Goal: Task Accomplishment & Management: Complete application form

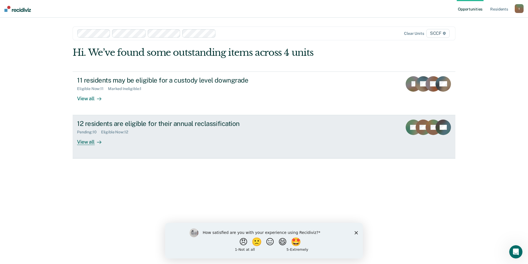
click at [200, 127] on div "12 residents are eligible for their annual reclassification" at bounding box center [174, 124] width 194 height 8
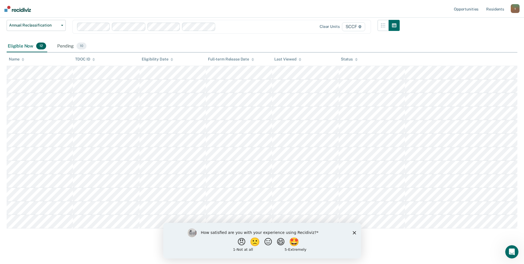
scroll to position [48, 0]
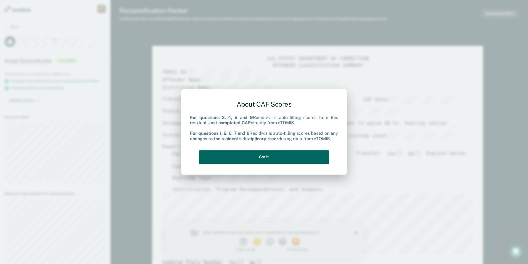
click at [304, 161] on button "Got it" at bounding box center [264, 157] width 130 height 14
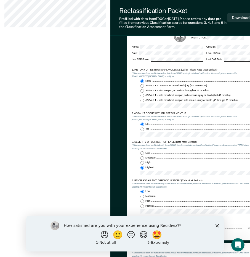
scroll to position [387, 0]
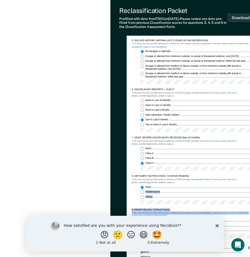
drag, startPoint x: 116, startPoint y: 253, endPoint x: 143, endPoint y: 254, distance: 26.8
click at [143, 254] on div "[US_STATE] DEPARTMENT OF CORRECTION OFFENDER CLASSIFICATION SUMMARY TOMIS ID: O…" at bounding box center [193, 59] width 164 height 948
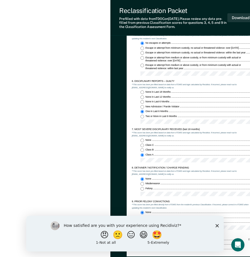
click at [84, 151] on div "[PERSON_NAME][EMAIL_ADDRESS][PERSON_NAME][DOMAIN_NAME] t Profile How it works L…" at bounding box center [55, 12] width 111 height 956
click at [221, 224] on div "How satisfied are you with your experience using Recidiviz? 😠 🙁 😑 😄 🤩 1 - Not a…" at bounding box center [125, 233] width 198 height 36
click at [220, 224] on div "How satisfied are you with your experience using Recidiviz? 😠 🙁 😑 😄 🤩 1 - Not a…" at bounding box center [125, 233] width 198 height 36
click at [217, 226] on polygon "Close survey" at bounding box center [217, 225] width 3 height 3
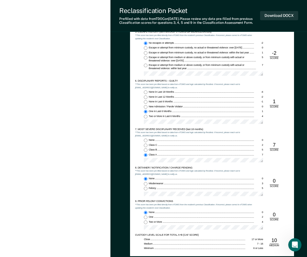
scroll to position [442, 0]
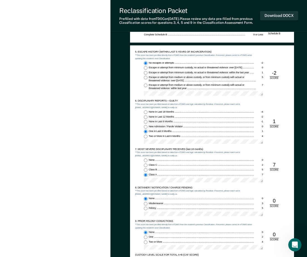
click at [101, 87] on div "[PERSON_NAME][EMAIL_ADDRESS][PERSON_NAME][DOMAIN_NAME] t Profile How it works L…" at bounding box center [55, 34] width 111 height 953
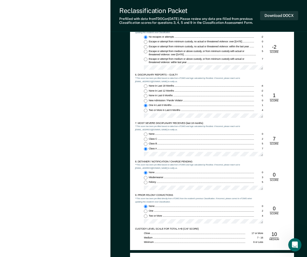
scroll to position [470, 0]
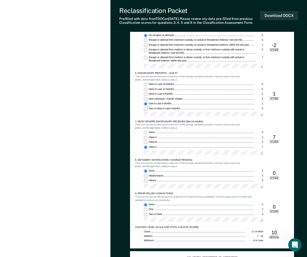
drag, startPoint x: 105, startPoint y: 71, endPoint x: 102, endPoint y: 63, distance: 8.3
click at [105, 71] on div "[PERSON_NAME][EMAIL_ADDRESS][PERSON_NAME][DOMAIN_NAME] t Profile How it works L…" at bounding box center [55, 6] width 111 height 953
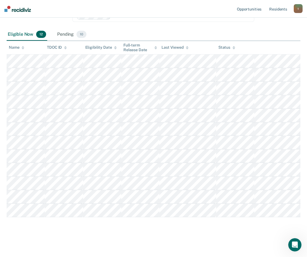
scroll to position [48, 0]
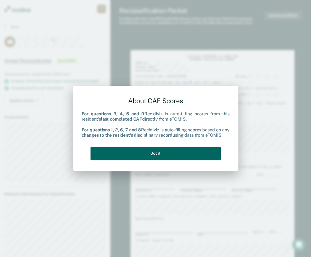
click at [185, 157] on button "Got it" at bounding box center [156, 153] width 130 height 14
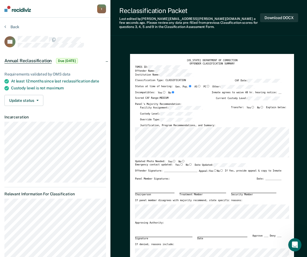
click at [182, 160] on input "No" at bounding box center [184, 161] width 4 height 2
type textarea "x"
radio input "true"
click at [180, 164] on input "Yes" at bounding box center [182, 164] width 4 height 2
type textarea "x"
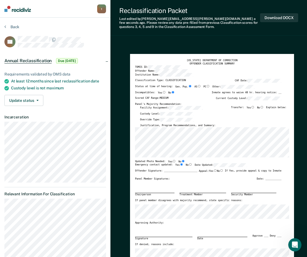
radio input "true"
click at [263, 107] on input "No" at bounding box center [262, 107] width 4 height 2
type textarea "x"
radio input "true"
click at [274, 20] on button "Download DOCX" at bounding box center [279, 17] width 38 height 9
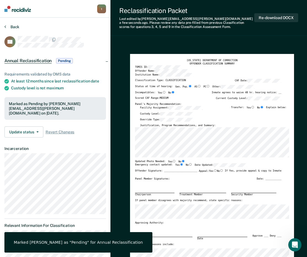
click at [14, 27] on button "Back" at bounding box center [11, 26] width 15 height 5
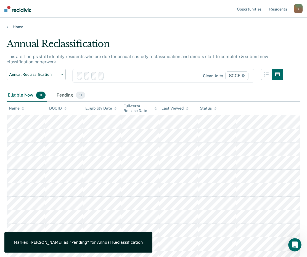
scroll to position [48, 0]
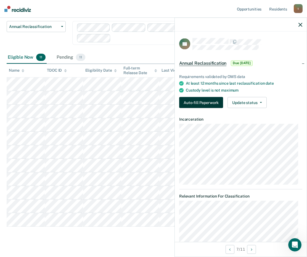
click at [206, 100] on button "Auto-fill Paperwork" at bounding box center [201, 102] width 44 height 11
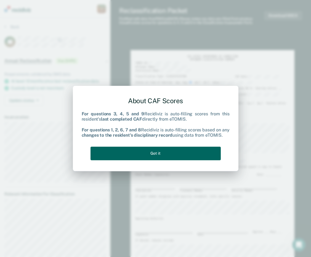
click at [165, 156] on button "Got it" at bounding box center [156, 153] width 130 height 14
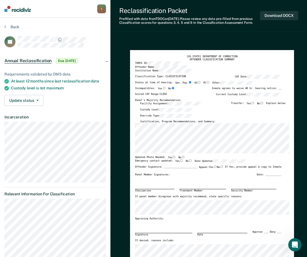
click at [263, 104] on input "No" at bounding box center [262, 103] width 4 height 2
type textarea "x"
radio input "true"
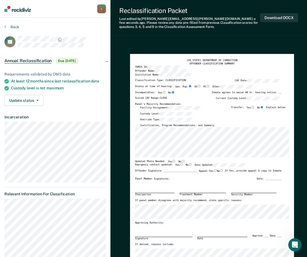
click at [182, 161] on input "No" at bounding box center [184, 161] width 4 height 2
type textarea "x"
radio input "true"
click at [180, 164] on input "Yes" at bounding box center [182, 164] width 4 height 2
type textarea "x"
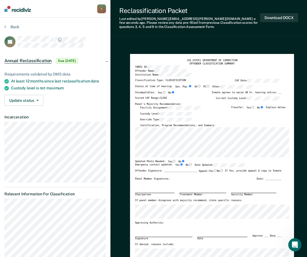
radio input "true"
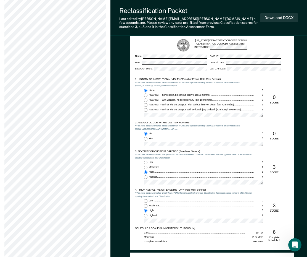
scroll to position [249, 0]
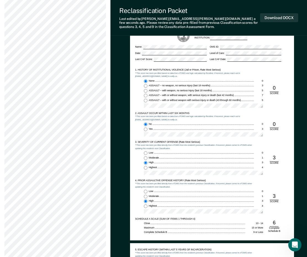
click at [146, 207] on input "Highest 4" at bounding box center [146, 206] width 4 height 4
type textarea "x"
radio input "false"
radio input "true"
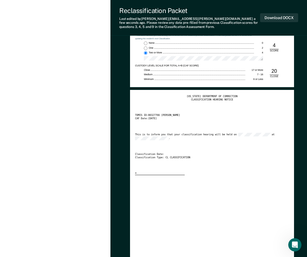
scroll to position [636, 0]
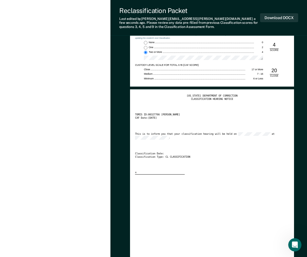
click at [209, 161] on div "[US_STATE] DEPARTMENT OF CORRECTION CLASSIFICATION HEARING NOTICE TOMIS ID: 003…" at bounding box center [212, 134] width 154 height 80
click at [264, 20] on button "Download DOCX" at bounding box center [279, 17] width 38 height 9
type textarea "x"
